Goal: Check status: Check status

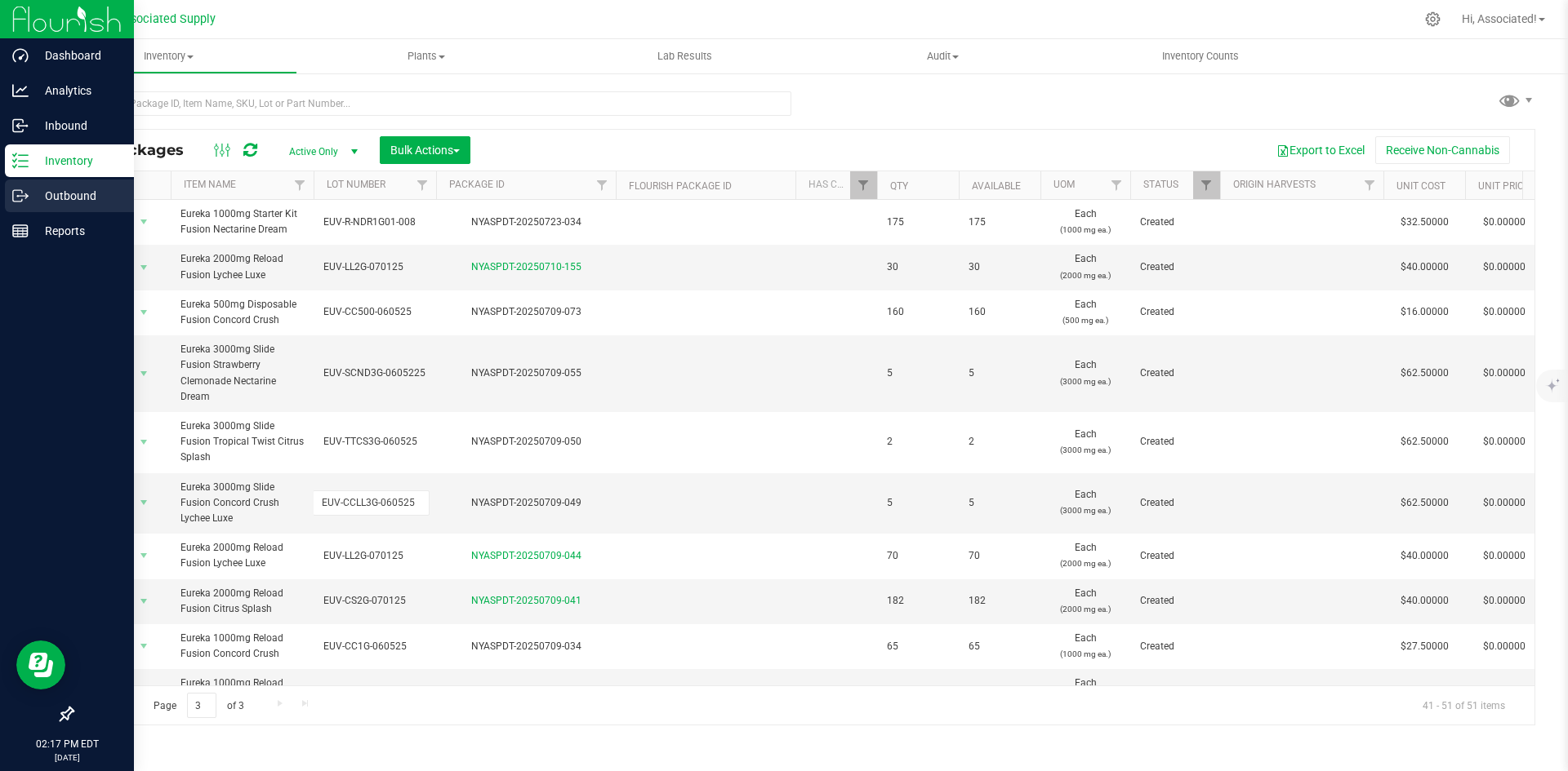
click at [20, 194] on icon at bounding box center [20, 196] width 16 height 16
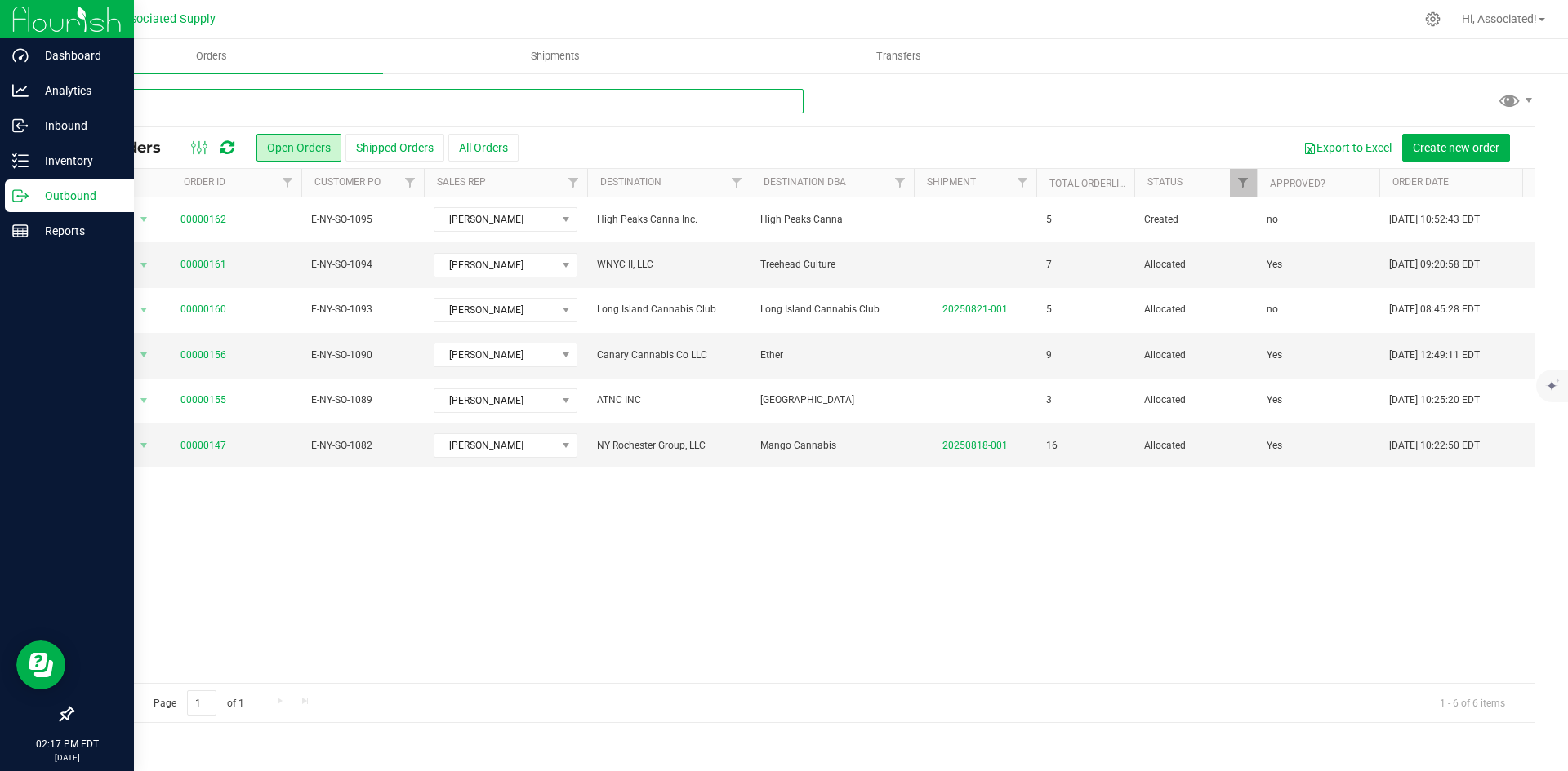
click at [181, 103] on input "text" at bounding box center [438, 100] width 732 height 24
paste input "00000162"
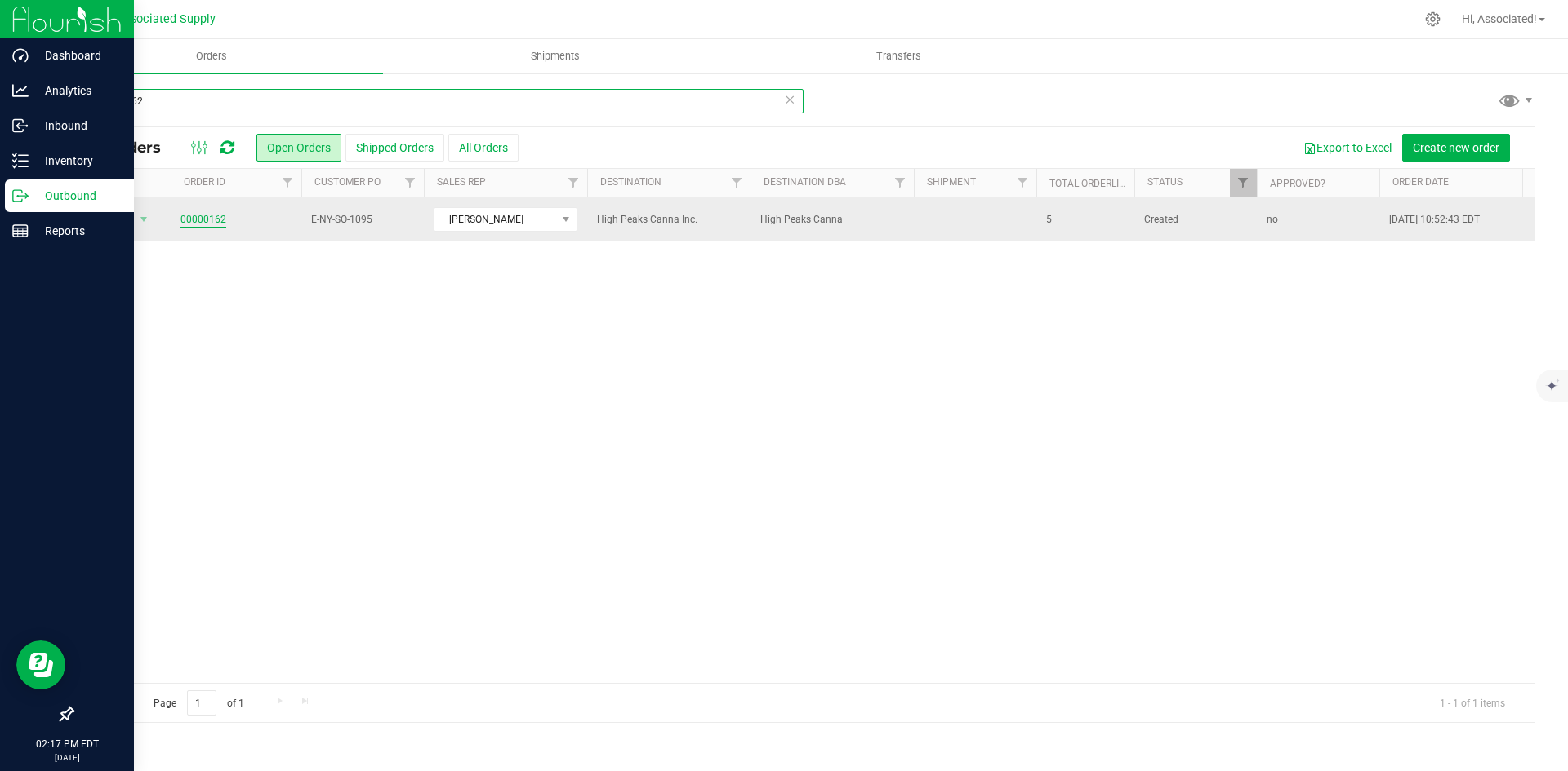
type input "00000162"
click at [208, 218] on link "00000162" at bounding box center [203, 220] width 45 height 15
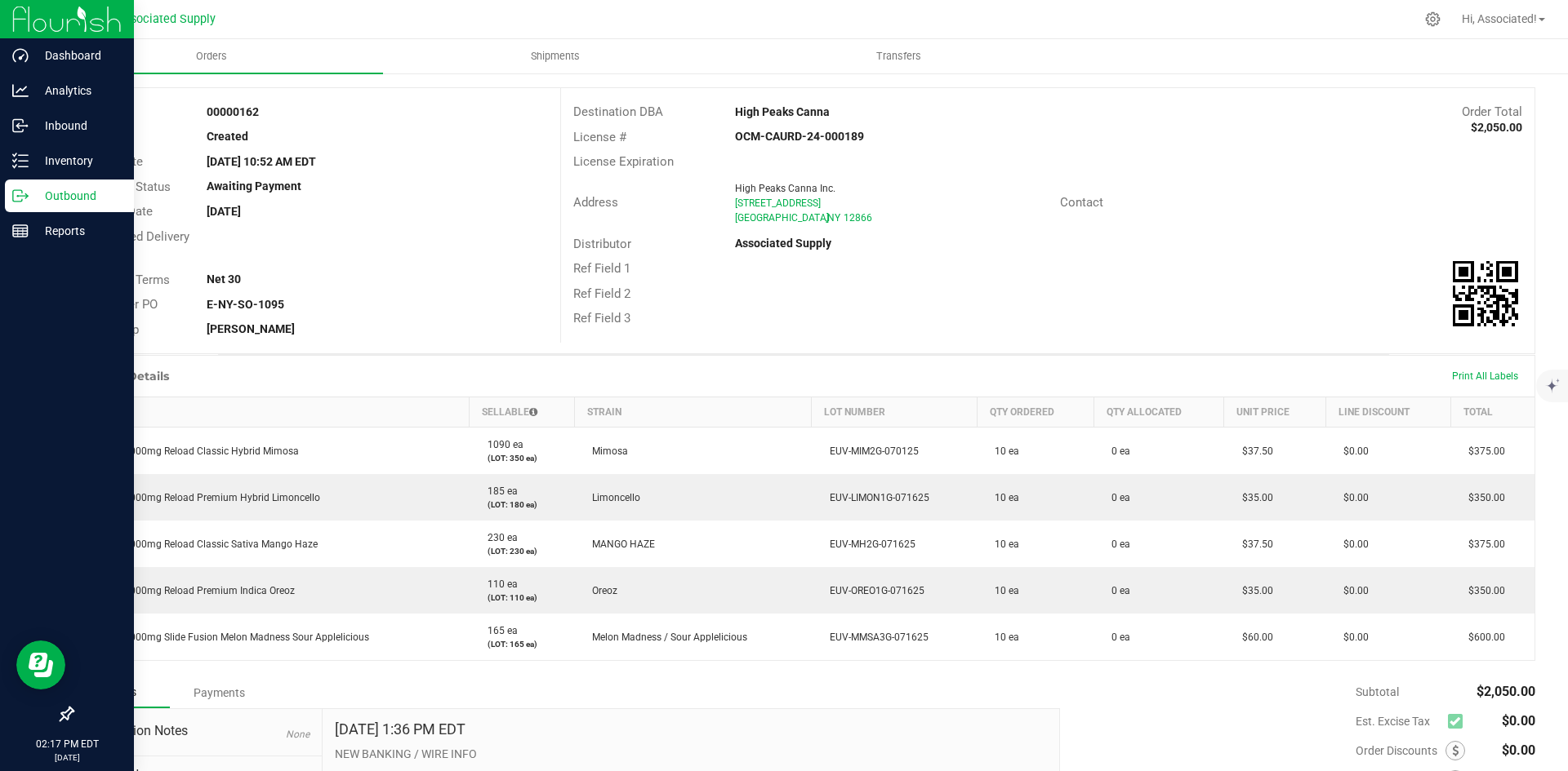
scroll to position [82, 0]
